Goal: Information Seeking & Learning: Learn about a topic

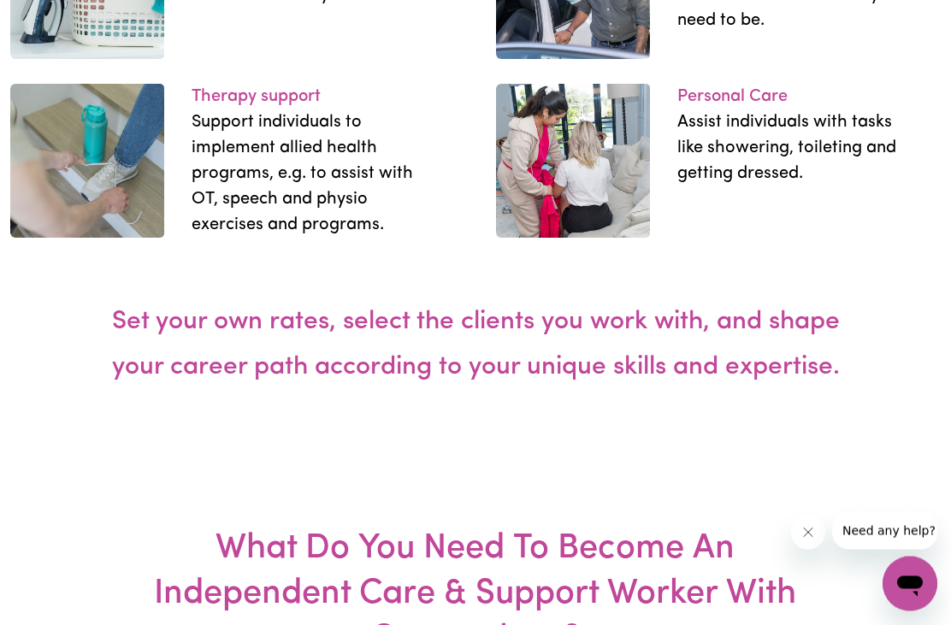
scroll to position [3034, 0]
click at [559, 238] on img at bounding box center [573, 161] width 154 height 154
click at [715, 109] on p "Personal Care" at bounding box center [794, 97] width 234 height 26
click at [725, 109] on p "Personal Care" at bounding box center [794, 97] width 234 height 26
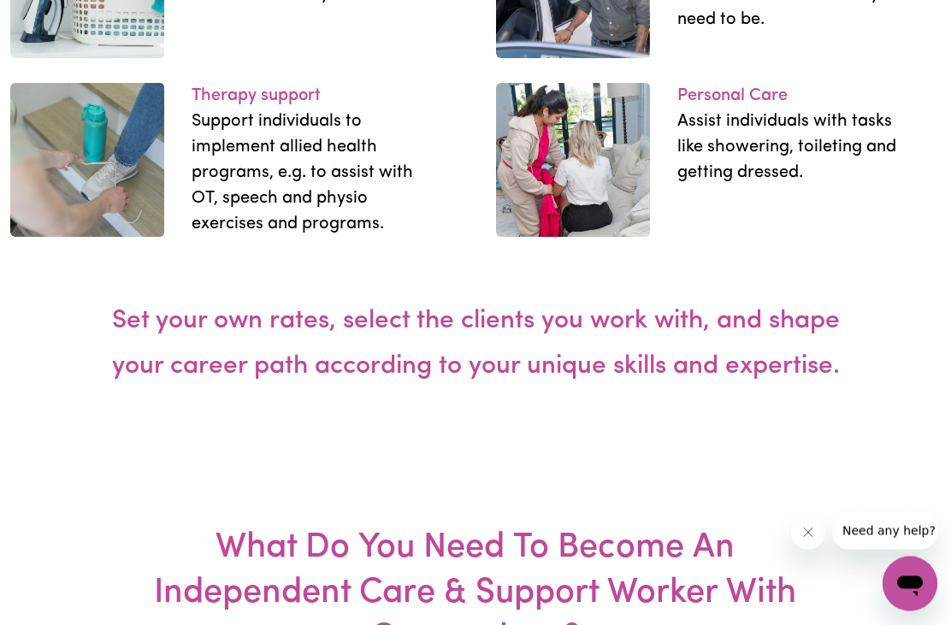
click at [725, 109] on p "Personal Care" at bounding box center [794, 97] width 234 height 26
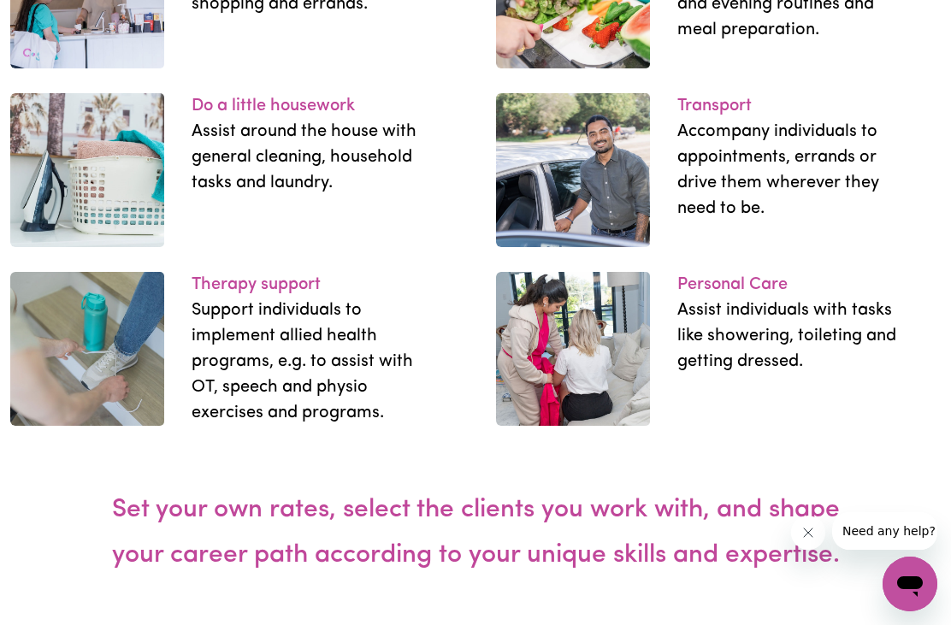
scroll to position [2845, 0]
click at [736, 299] on p "Personal Care" at bounding box center [794, 286] width 234 height 26
click at [742, 299] on p "Personal Care" at bounding box center [794, 286] width 234 height 26
click at [741, 299] on p "Personal Care" at bounding box center [794, 286] width 234 height 26
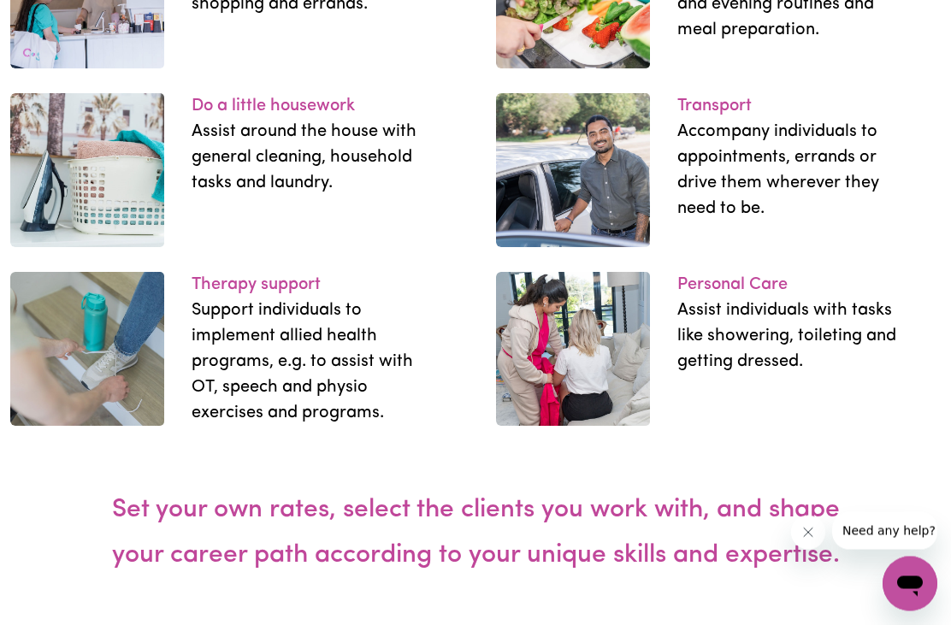
click at [740, 299] on p "Personal Care" at bounding box center [794, 286] width 234 height 26
click at [594, 424] on img at bounding box center [573, 350] width 154 height 154
click at [608, 413] on img at bounding box center [573, 350] width 154 height 154
click at [589, 405] on img at bounding box center [573, 350] width 154 height 154
click at [588, 405] on img at bounding box center [573, 350] width 154 height 154
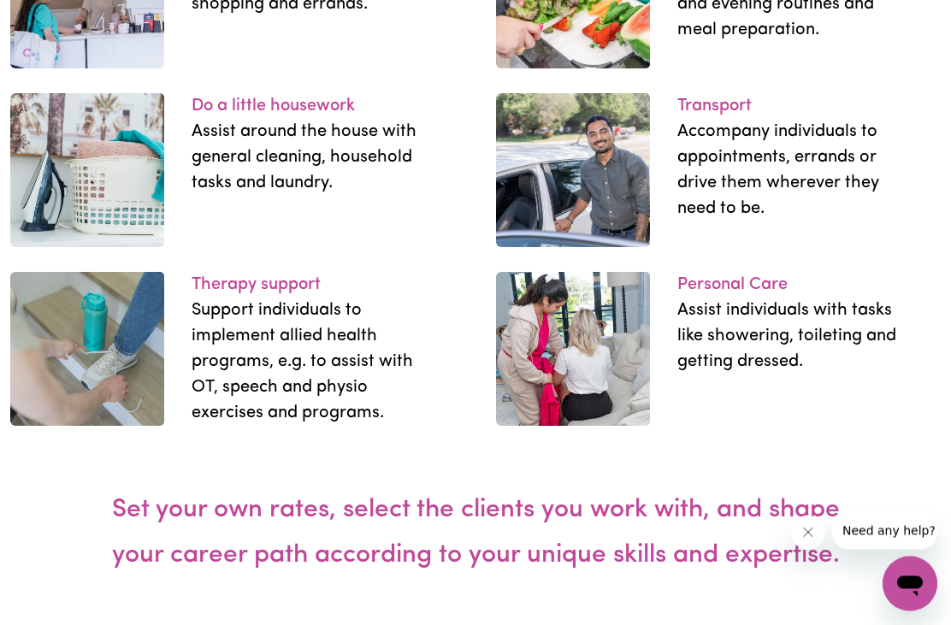
click at [102, 213] on img at bounding box center [87, 171] width 154 height 154
click at [197, 197] on p "Assist around the house with general cleaning, household tasks and laundry." at bounding box center [309, 158] width 234 height 77
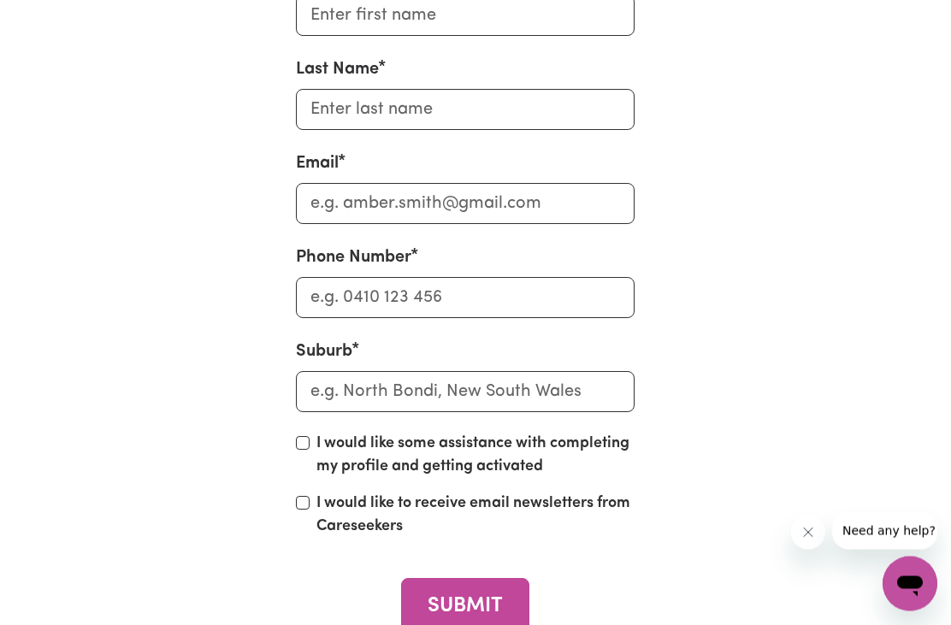
scroll to position [7386, 10]
